Goal: Check status: Check status

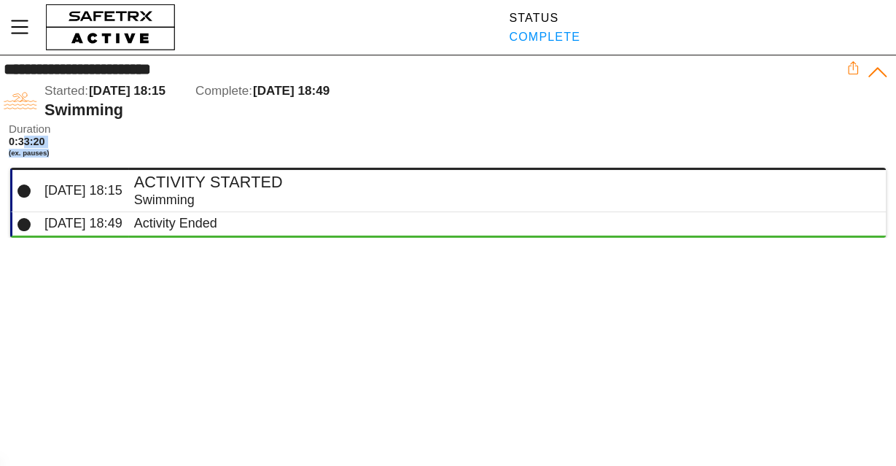
drag, startPoint x: 23, startPoint y: 140, endPoint x: 79, endPoint y: 151, distance: 56.5
click at [78, 151] on span "0:33:20 (ex. pauses)" at bounding box center [55, 146] width 93 height 21
click at [878, 70] on icon at bounding box center [878, 72] width 23 height 23
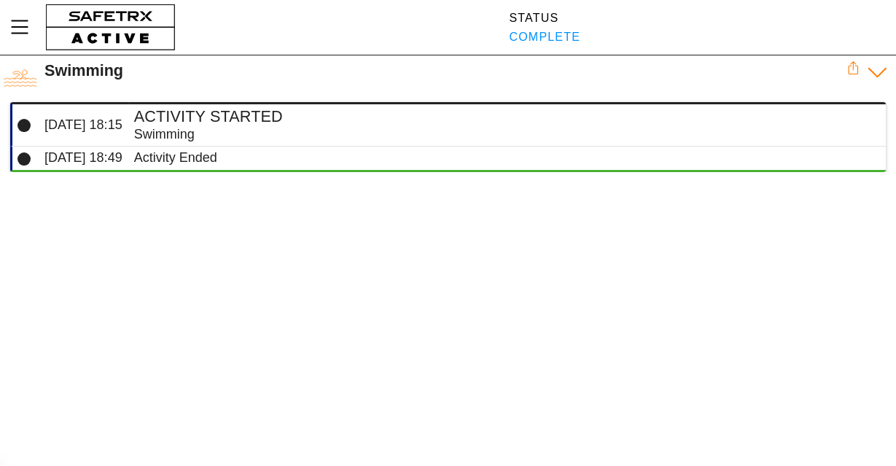
click at [878, 70] on icon at bounding box center [878, 72] width 23 height 23
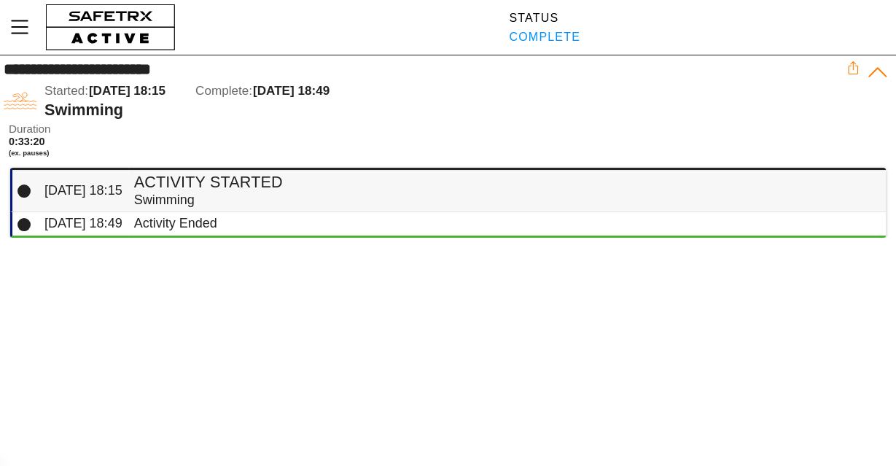
click at [289, 169] on td "Activity Started Swimming" at bounding box center [507, 190] width 758 height 44
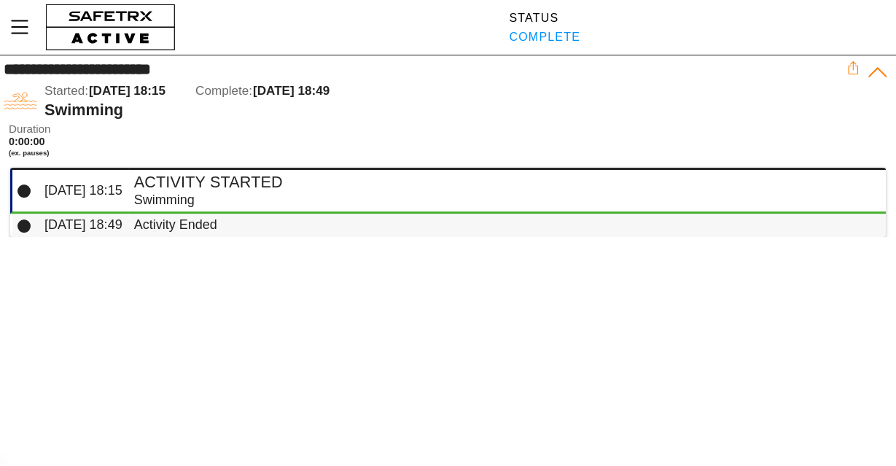
click at [214, 225] on div "Activity Ended" at bounding box center [504, 225] width 740 height 17
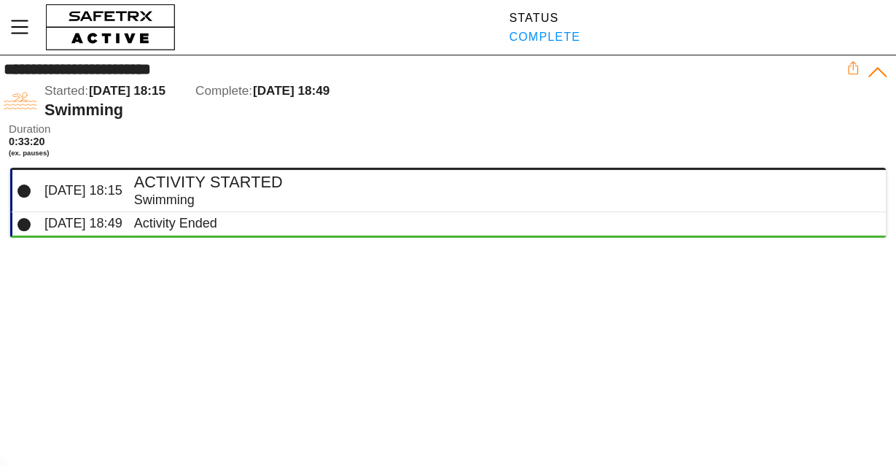
drag, startPoint x: 86, startPoint y: 71, endPoint x: 109, endPoint y: 72, distance: 22.7
click at [87, 71] on div "**********" at bounding box center [422, 70] width 837 height 18
click at [145, 193] on div "Swimming" at bounding box center [504, 200] width 740 height 17
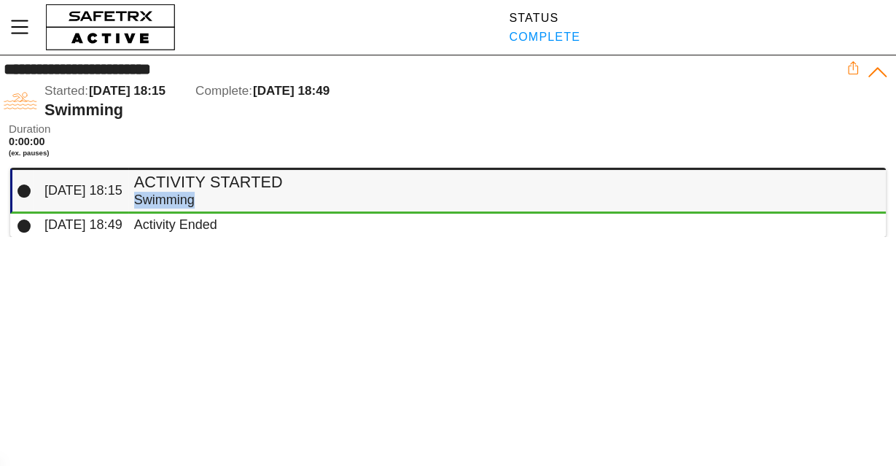
click at [145, 193] on div "Swimming" at bounding box center [504, 200] width 740 height 17
click at [134, 230] on div "Activity Ended" at bounding box center [504, 225] width 740 height 17
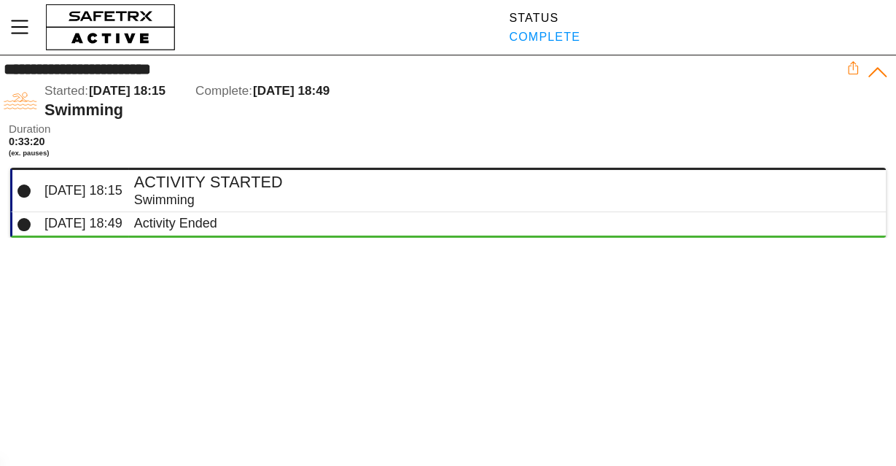
drag, startPoint x: 150, startPoint y: 91, endPoint x: 324, endPoint y: 105, distance: 174.1
click at [324, 105] on div "Started: [DATE] 18:15 Complete: [DATE] 18:49 Swimming" at bounding box center [445, 101] width 802 height 38
click at [19, 103] on img at bounding box center [21, 101] width 34 height 34
click at [21, 133] on span "Duration" at bounding box center [55, 129] width 93 height 12
click at [44, 198] on span "[DATE] 18:15" at bounding box center [83, 190] width 78 height 15
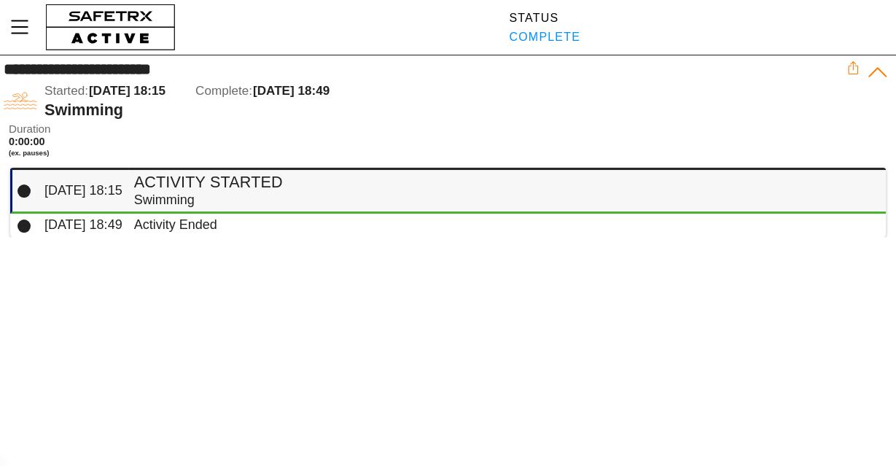
click at [30, 195] on icon at bounding box center [24, 191] width 13 height 13
click at [90, 228] on span "[DATE] 18:49" at bounding box center [83, 224] width 78 height 15
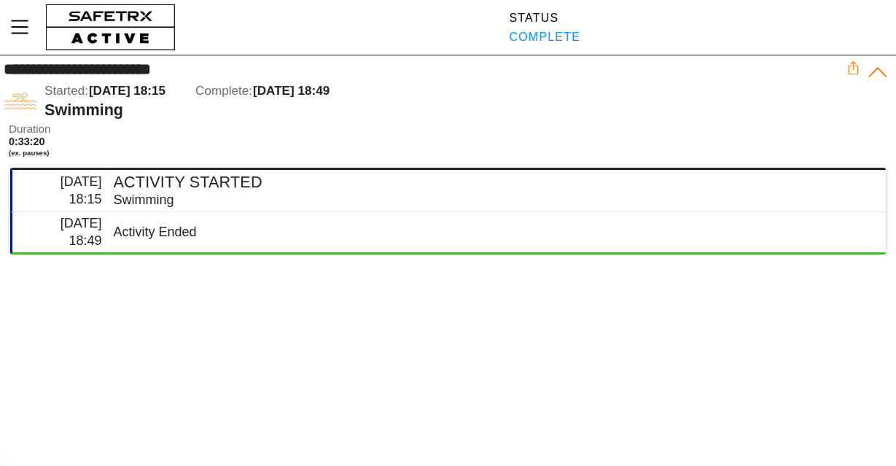
click at [33, 133] on span "Duration" at bounding box center [55, 129] width 93 height 12
click at [26, 20] on icon "Menu" at bounding box center [19, 27] width 25 height 25
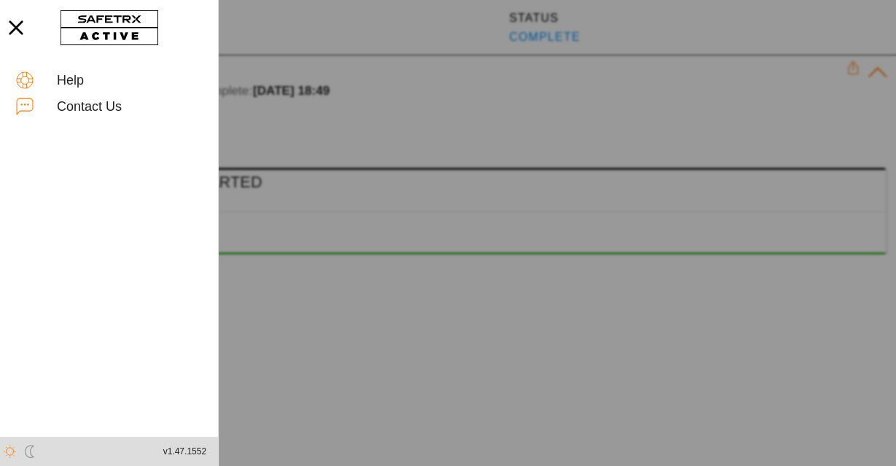
click at [26, 20] on icon "button" at bounding box center [16, 28] width 32 height 32
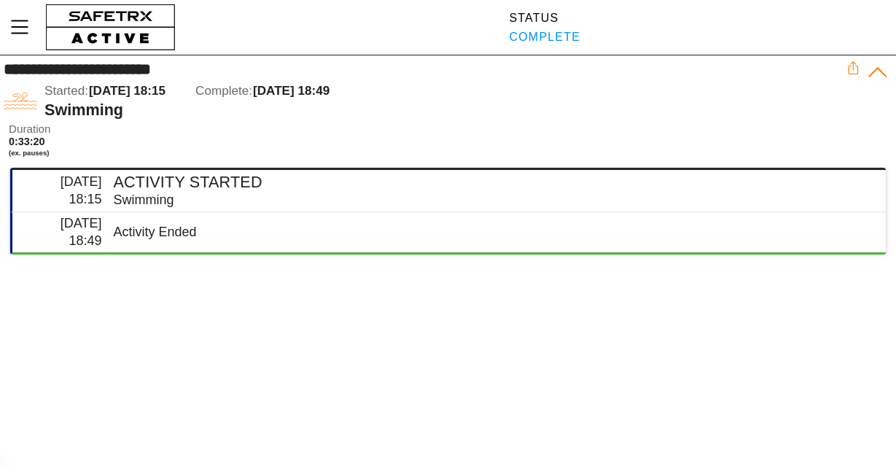
click at [856, 69] on icon at bounding box center [853, 67] width 13 height 13
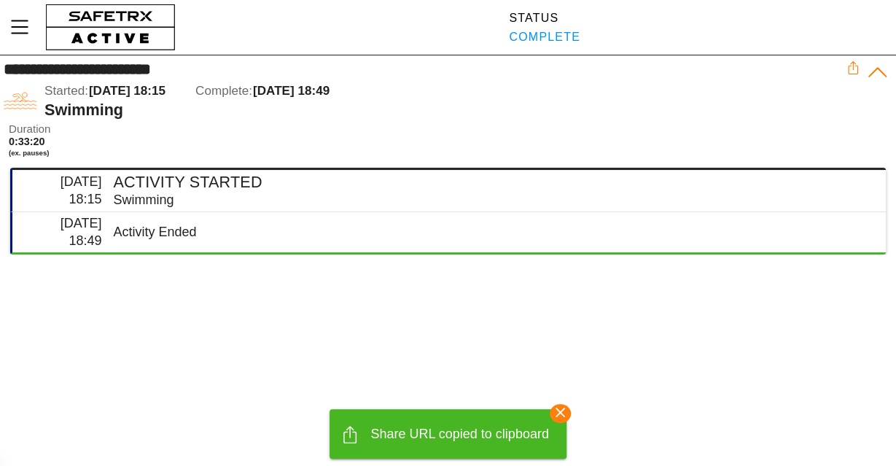
click at [564, 406] on icon "button" at bounding box center [560, 412] width 21 height 21
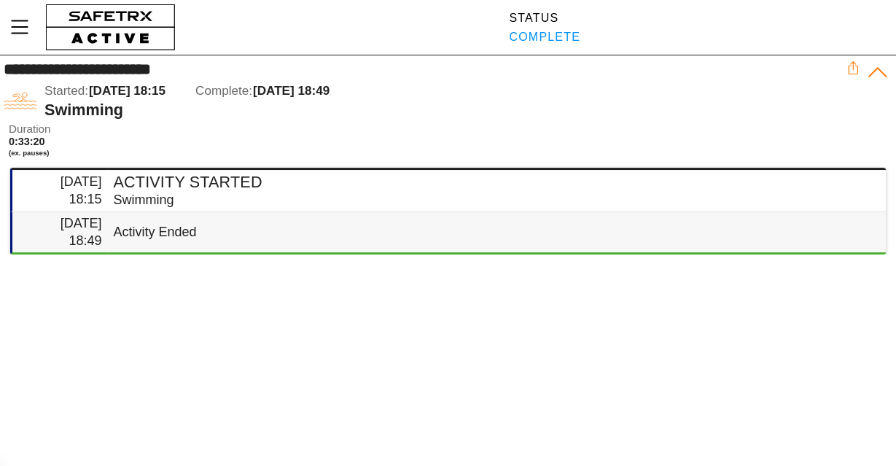
click at [147, 228] on div "Activity Ended" at bounding box center [493, 232] width 761 height 17
click at [147, 230] on div "Activity Ended" at bounding box center [493, 232] width 761 height 17
click at [98, 220] on span "[DATE] 18:49" at bounding box center [82, 231] width 42 height 31
drag, startPoint x: 15, startPoint y: 143, endPoint x: 71, endPoint y: 151, distance: 56.7
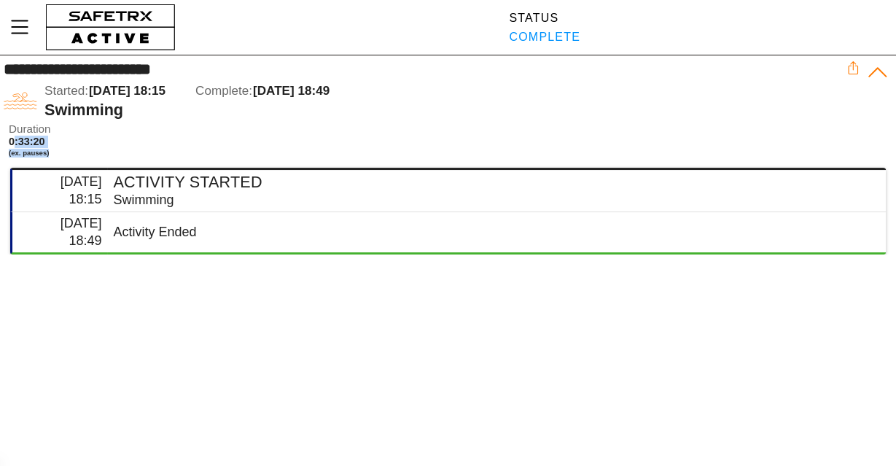
click at [71, 151] on span "0:33:20 (ex. pauses)" at bounding box center [55, 146] width 93 height 21
click at [101, 85] on span "[DATE] 18:15" at bounding box center [127, 91] width 77 height 14
drag, startPoint x: 60, startPoint y: 88, endPoint x: 381, endPoint y: 90, distance: 321.7
click at [381, 90] on div "Started: Yesterday 18:15 Complete: Yesterday 18:49" at bounding box center [445, 91] width 802 height 19
click at [882, 73] on icon at bounding box center [878, 72] width 18 height 9
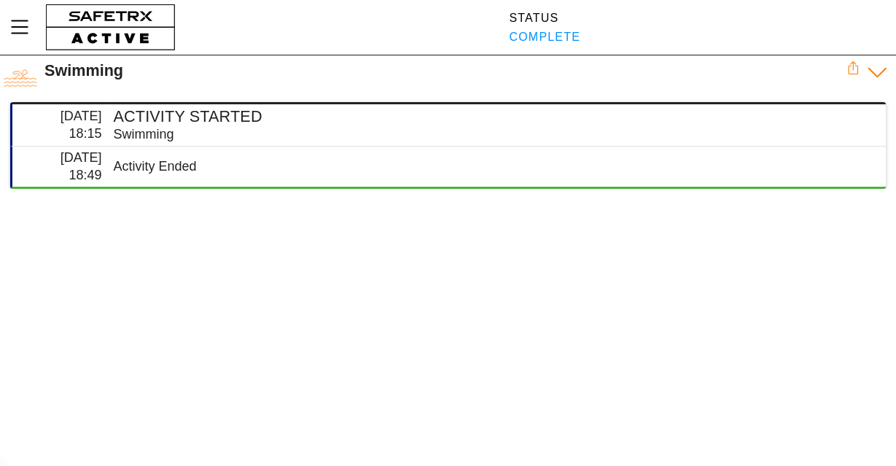
click at [882, 71] on icon at bounding box center [878, 72] width 23 height 23
